Goal: Task Accomplishment & Management: Complete application form

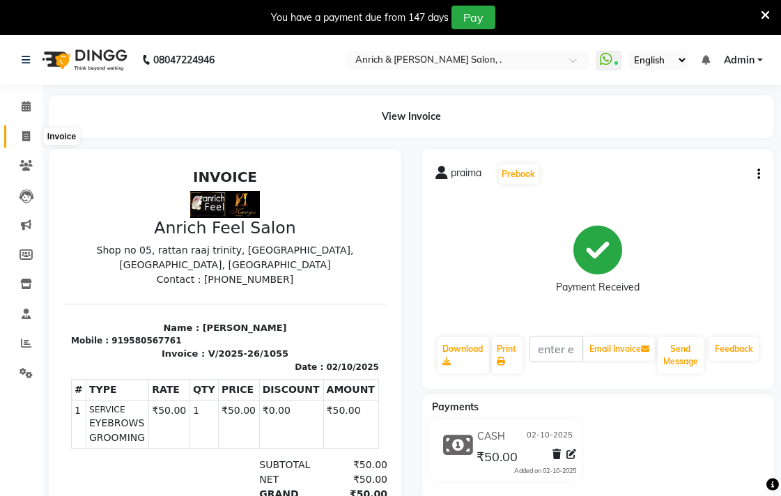
click at [31, 135] on span at bounding box center [26, 137] width 24 height 16
select select "5924"
select select "service"
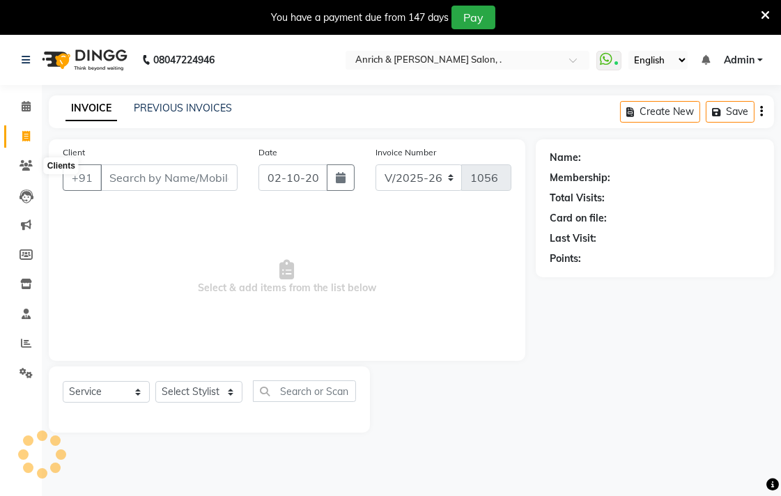
scroll to position [35, 0]
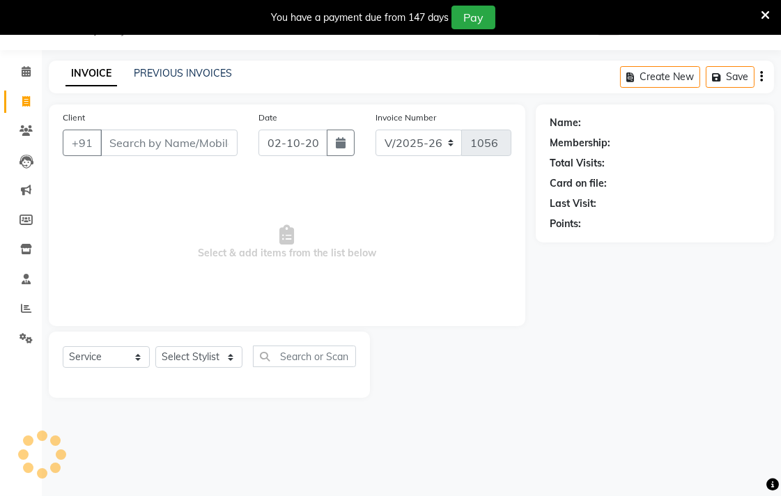
click at [147, 131] on input "Client" at bounding box center [168, 143] width 137 height 26
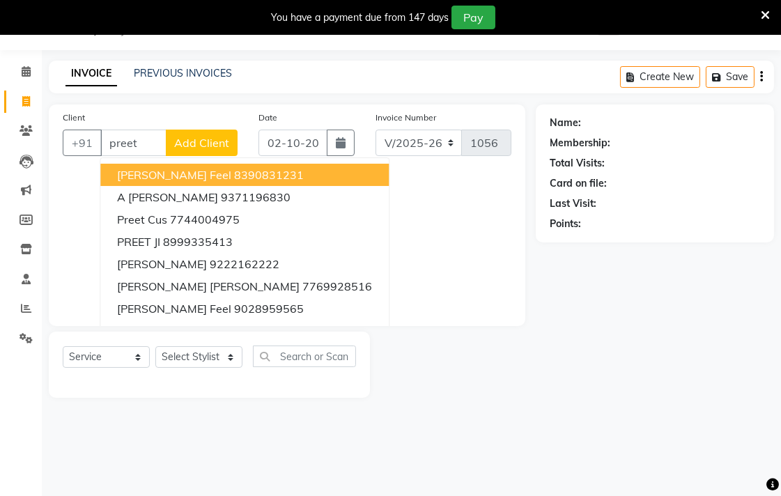
click at [153, 145] on input "preet" at bounding box center [133, 143] width 66 height 26
type input "p"
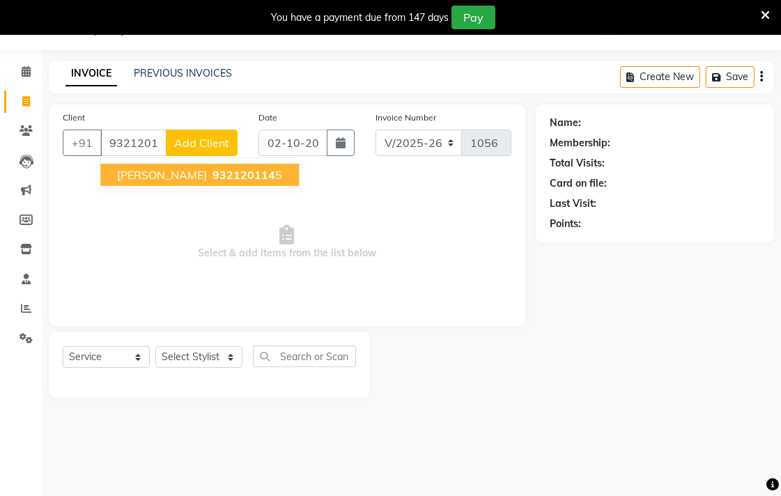
type input "9321201145"
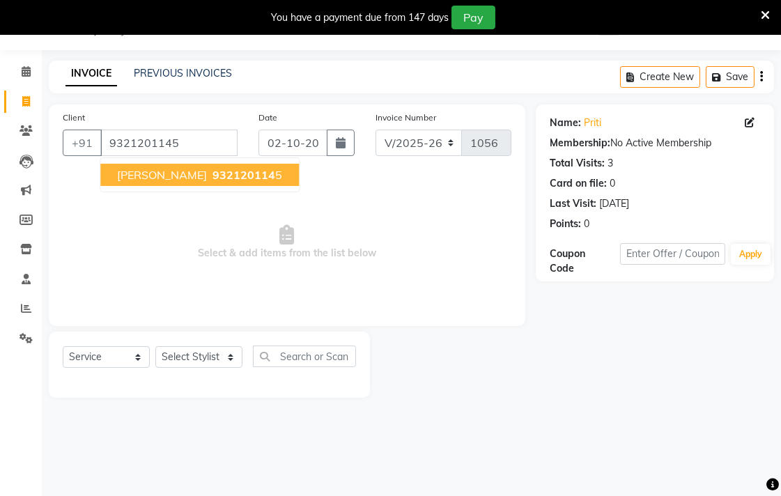
click at [213, 170] on span "932120114" at bounding box center [244, 175] width 63 height 14
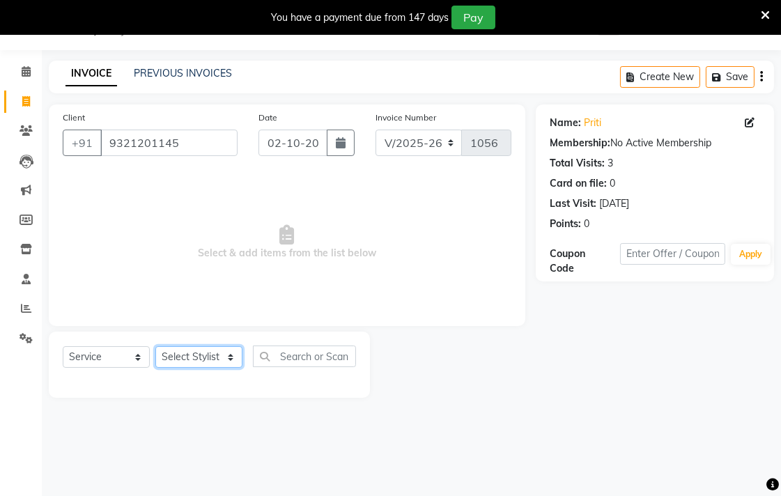
click at [168, 368] on select "Select Stylist [PERSON_NAME] Aparna borate GEETA [PERSON_NAME] [PERSON_NAME] SA…" at bounding box center [198, 357] width 87 height 22
click at [155, 347] on select "Select Stylist [PERSON_NAME] Aparna borate GEETA [PERSON_NAME] [PERSON_NAME] SA…" at bounding box center [198, 357] width 87 height 22
click at [206, 360] on select "Select Stylist [PERSON_NAME] Aparna borate GEETA [PERSON_NAME] [PERSON_NAME] SA…" at bounding box center [198, 357] width 87 height 22
select select "88950"
click at [155, 347] on select "Select Stylist [PERSON_NAME] Aparna borate GEETA [PERSON_NAME] [PERSON_NAME] SA…" at bounding box center [198, 357] width 87 height 22
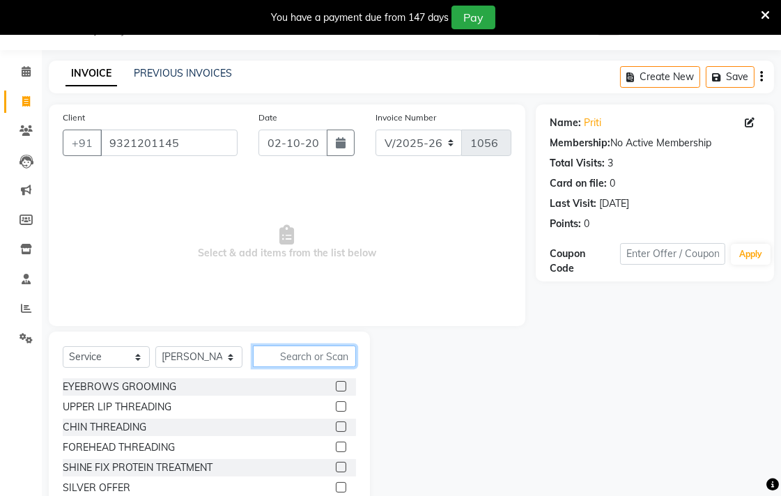
click at [282, 358] on input "text" at bounding box center [304, 357] width 103 height 22
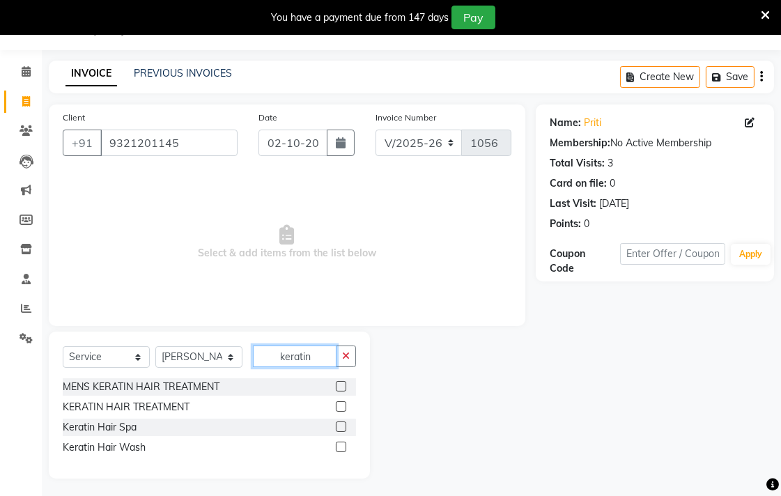
type input "keratin"
click at [339, 427] on label at bounding box center [341, 427] width 10 height 10
click at [339, 427] on input "checkbox" at bounding box center [340, 427] width 9 height 9
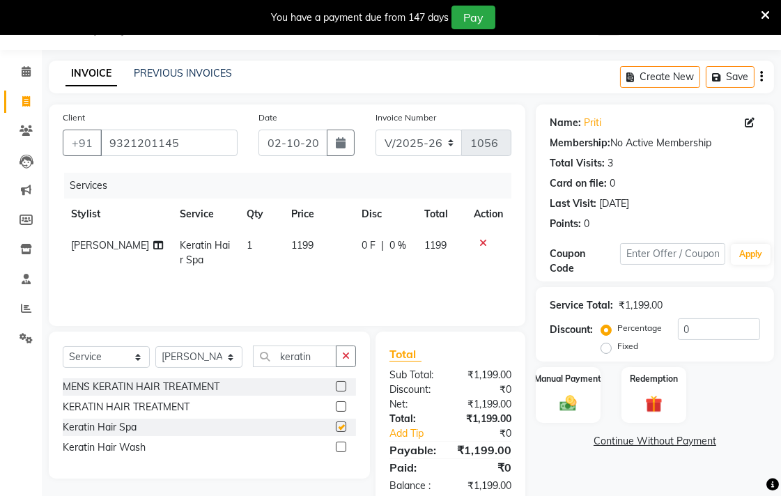
checkbox input "false"
click at [297, 239] on span "1199" at bounding box center [302, 245] width 22 height 13
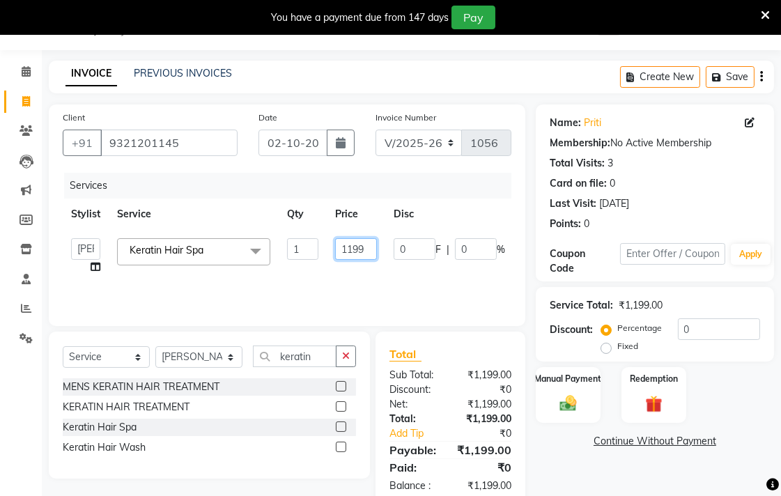
click at [367, 247] on input "1199" at bounding box center [356, 249] width 42 height 22
type input "1"
type input "1700"
click at [562, 399] on img at bounding box center [568, 403] width 29 height 20
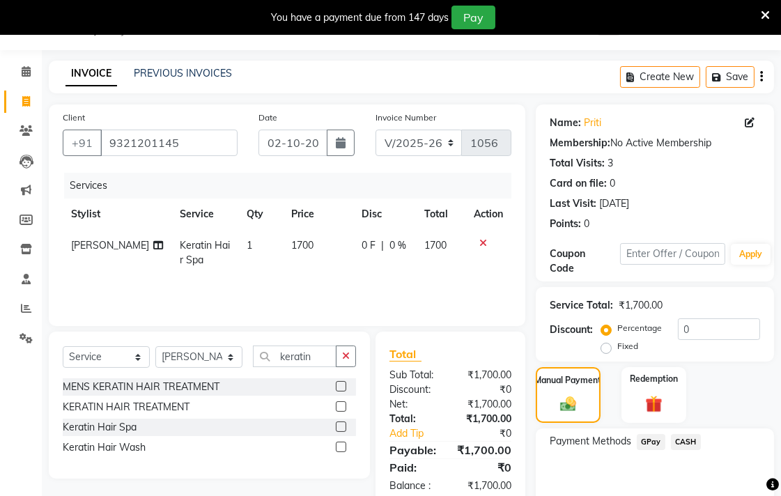
click at [652, 445] on span "GPay" at bounding box center [651, 442] width 29 height 16
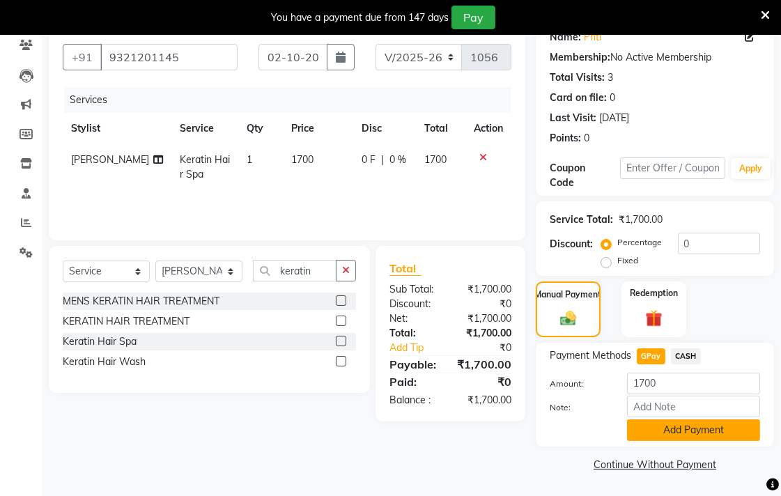
click at [682, 432] on button "Add Payment" at bounding box center [693, 431] width 133 height 22
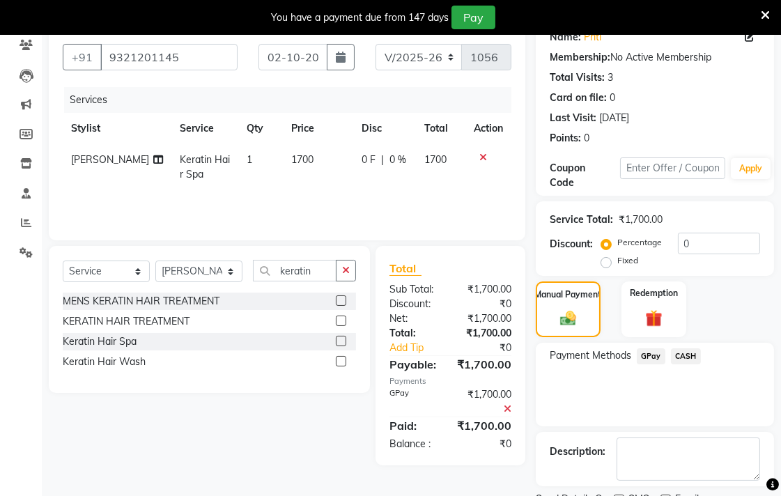
scroll to position [178, 0]
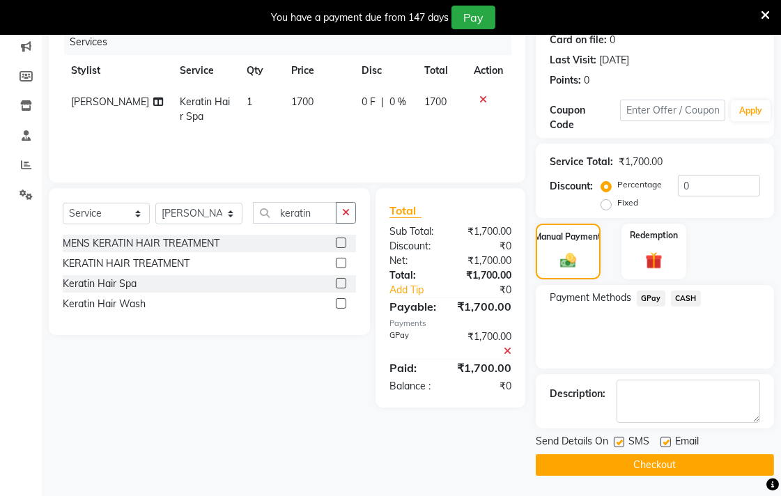
click at [674, 460] on button "Checkout" at bounding box center [655, 465] width 238 height 22
